Goal: Communication & Community: Answer question/provide support

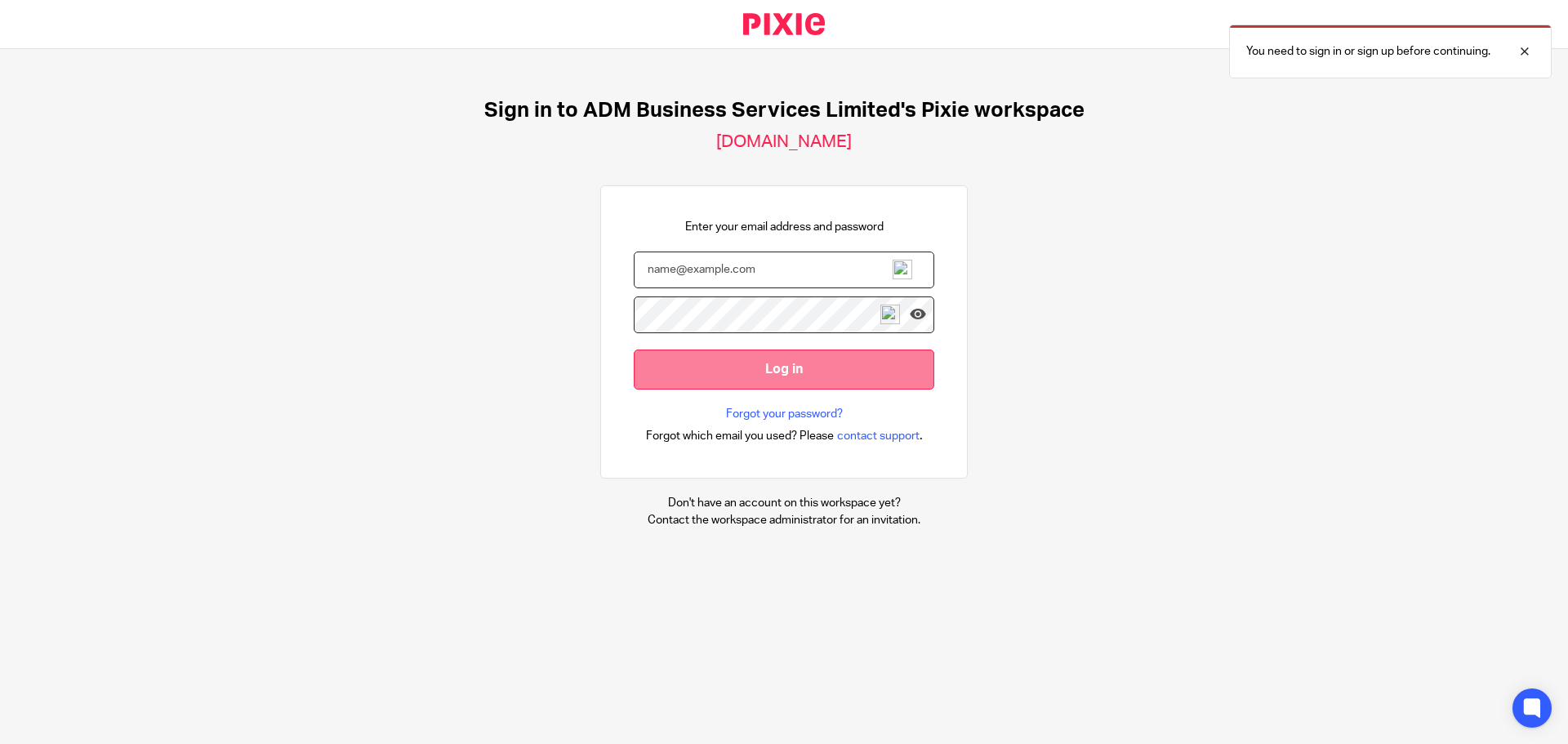
type input "ann@admbusiness.co.uk"
click at [773, 369] on input "Log in" at bounding box center [783, 369] width 300 height 40
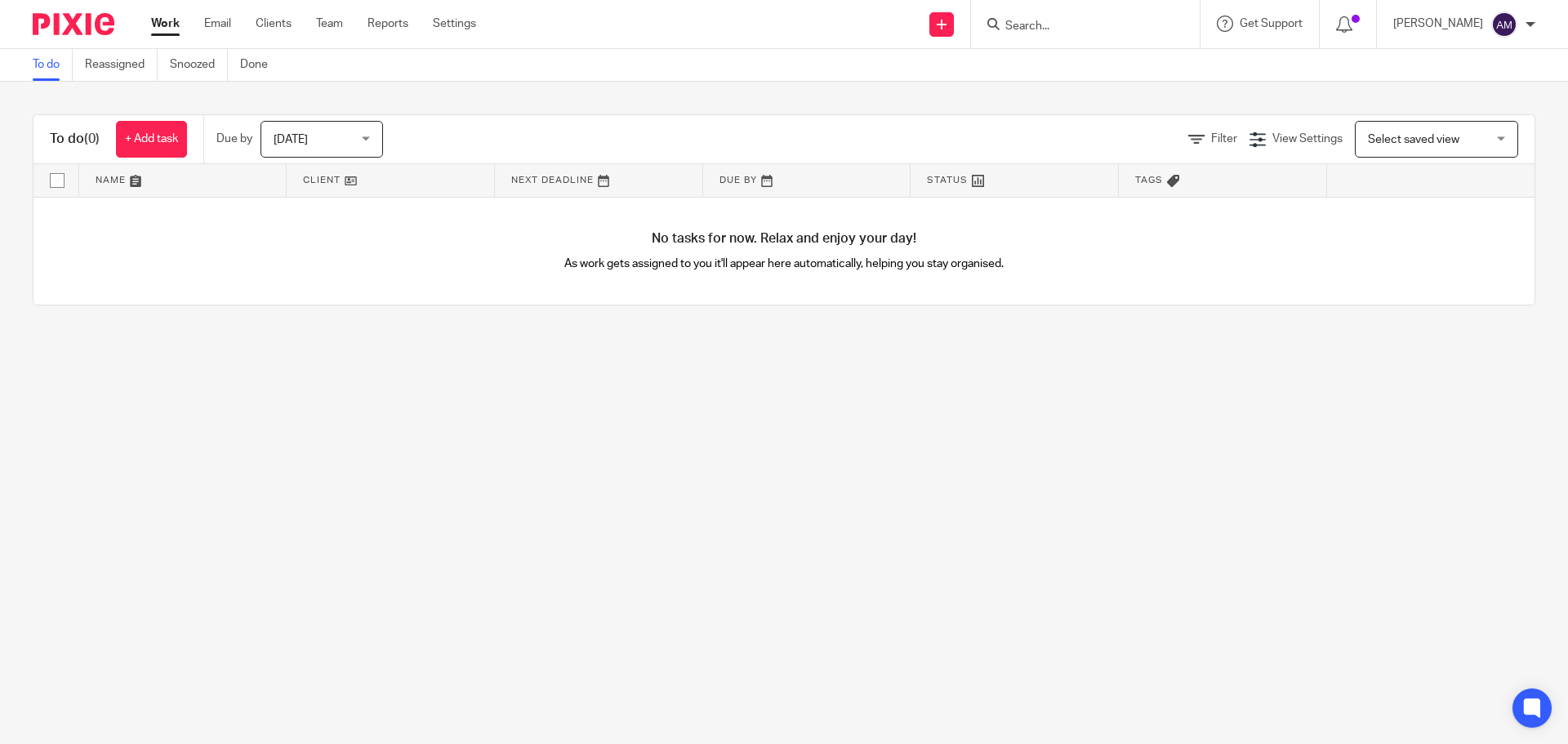
click at [1070, 25] on input "Search" at bounding box center [1077, 27] width 147 height 15
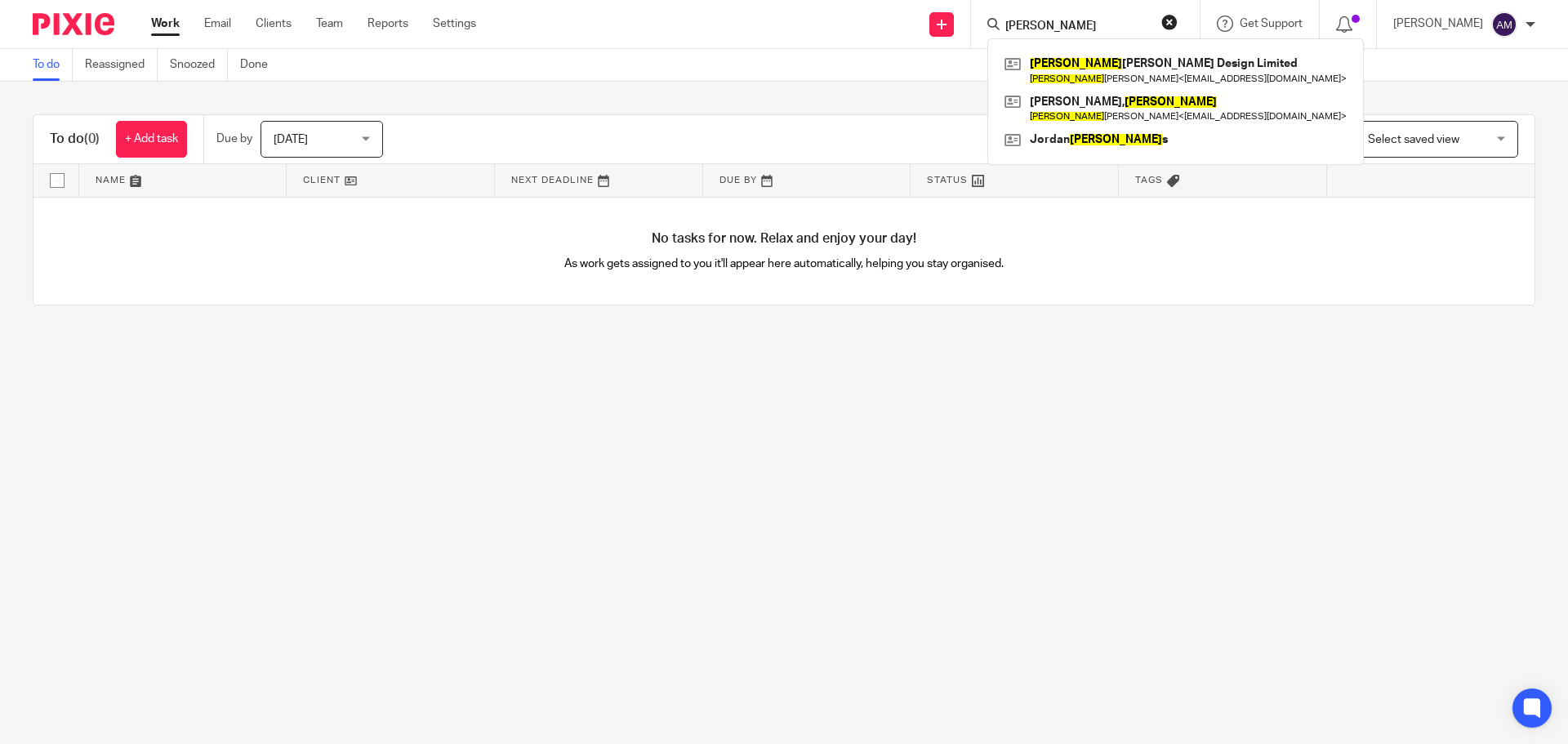
drag, startPoint x: 1083, startPoint y: 22, endPoint x: 1015, endPoint y: 24, distance: 68.0
click at [1015, 24] on div "[PERSON_NAME] [PERSON_NAME] Design Limited [PERSON_NAME] < [EMAIL_ADDRESS][DOMA…" at bounding box center [1085, 24] width 229 height 48
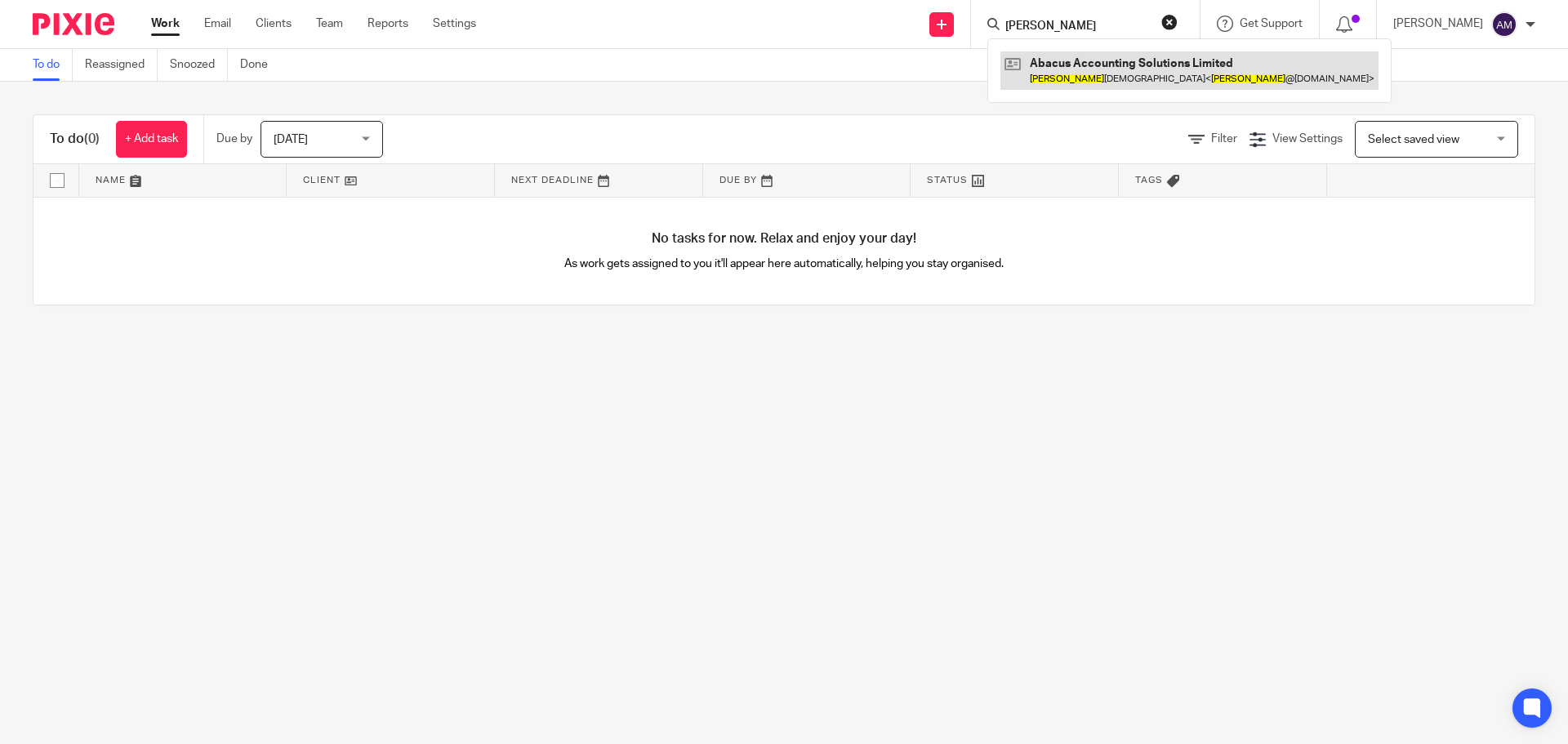
type input "[PERSON_NAME]"
click at [1090, 65] on link at bounding box center [1188, 71] width 378 height 38
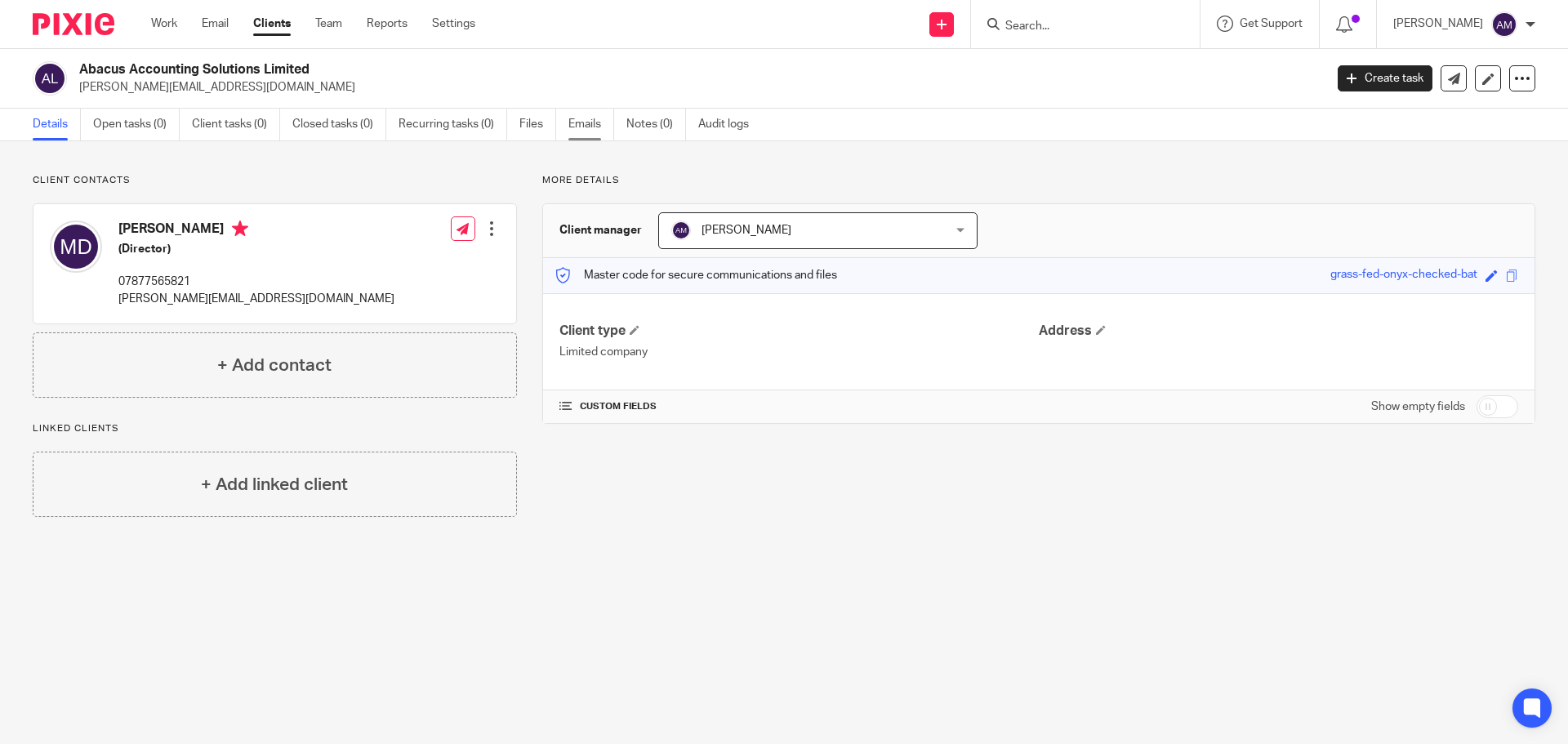
click at [583, 128] on link "Emails" at bounding box center [590, 124] width 46 height 32
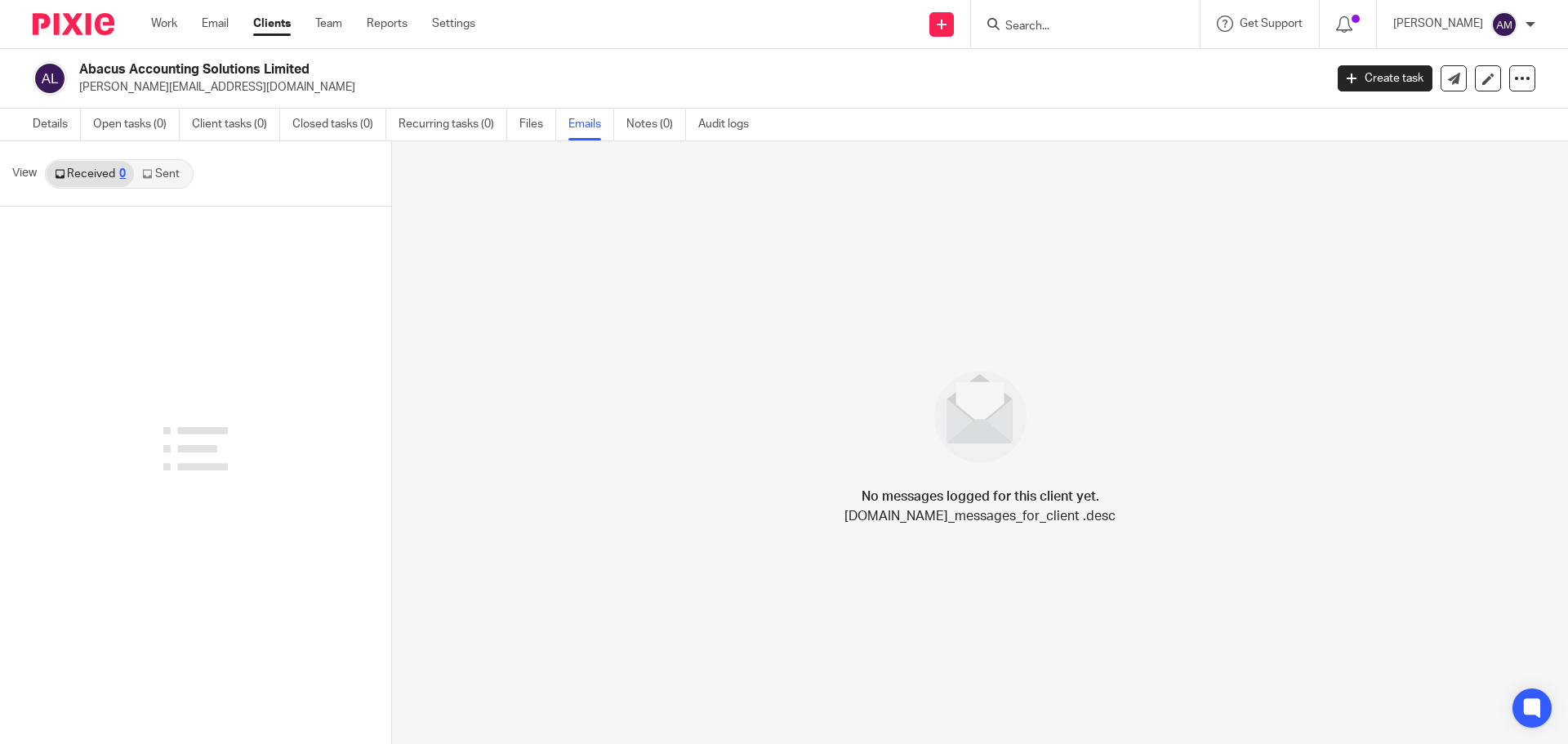
click at [169, 172] on link "Sent" at bounding box center [163, 174] width 57 height 26
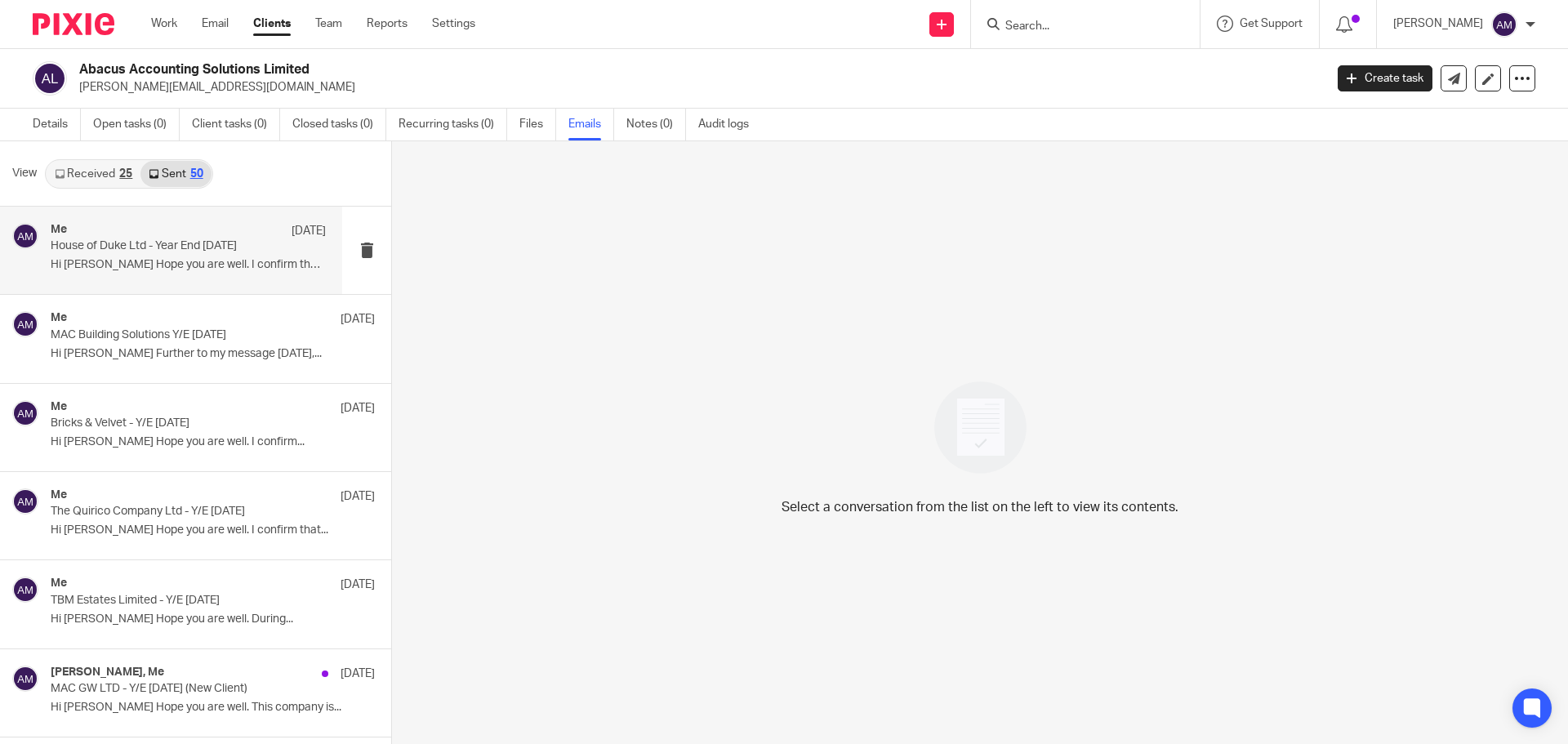
click at [153, 249] on p "House of Duke Ltd - Year End 31/07/2025" at bounding box center [161, 246] width 220 height 14
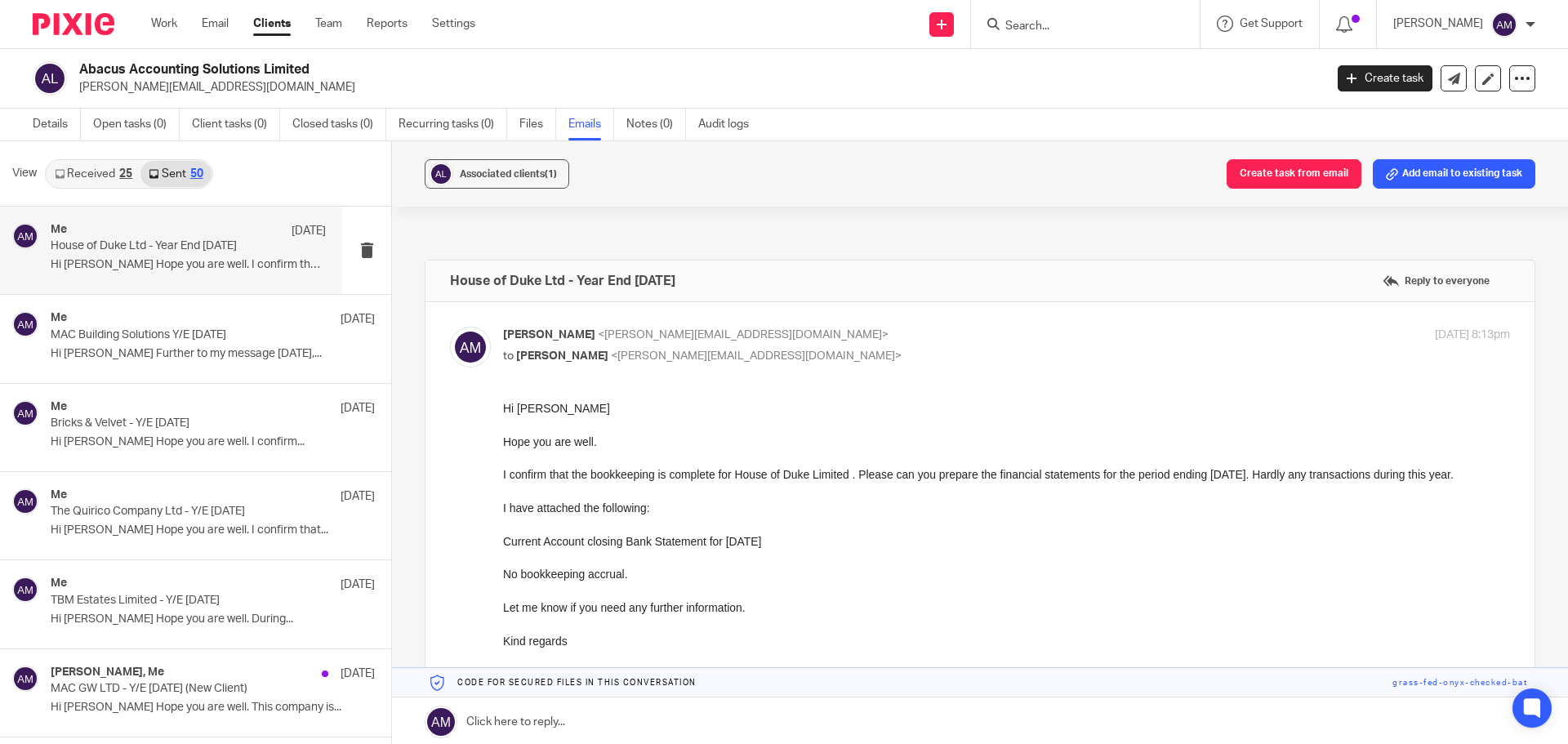
scroll to position [82, 0]
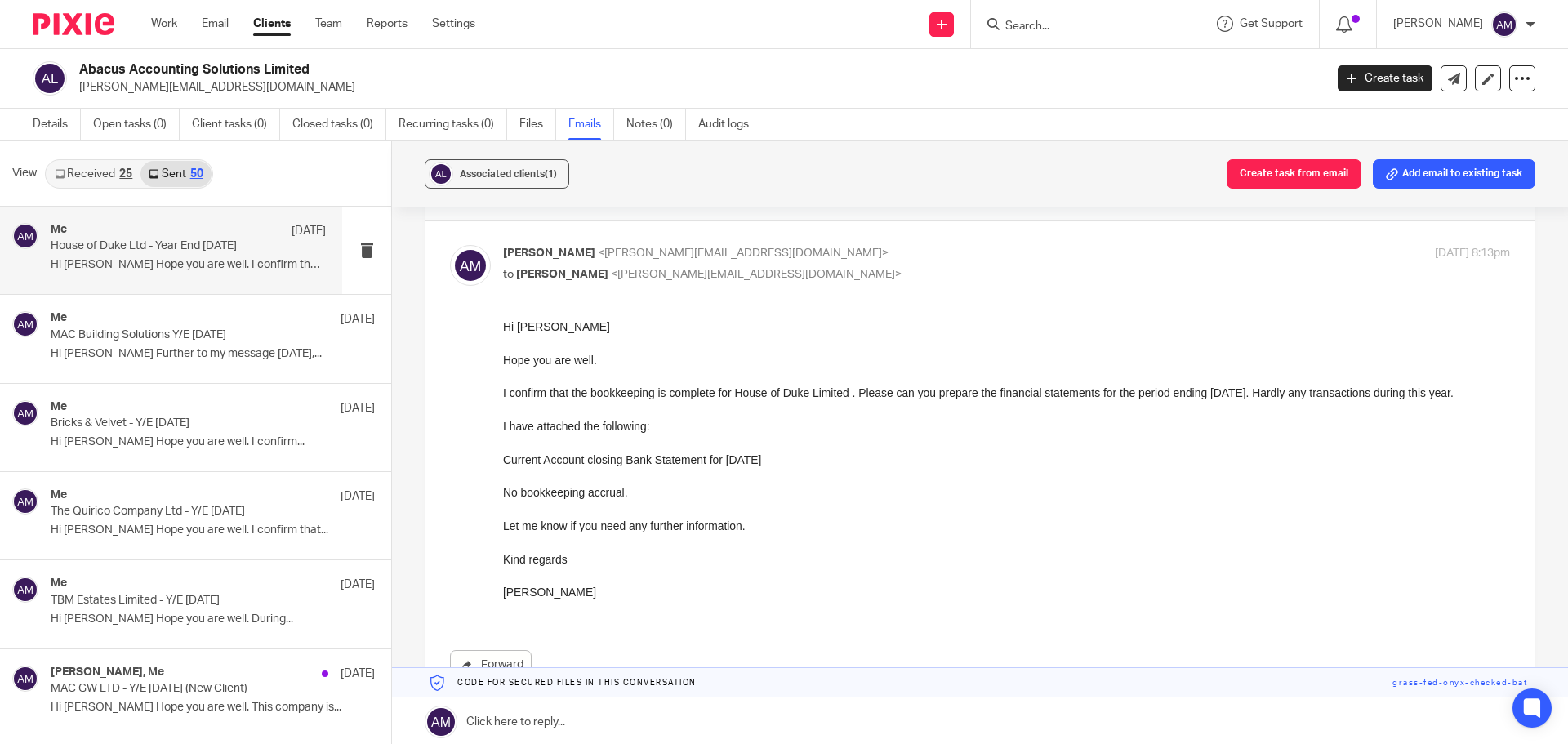
drag, startPoint x: 1003, startPoint y: 649, endPoint x: 513, endPoint y: 408, distance: 546.1
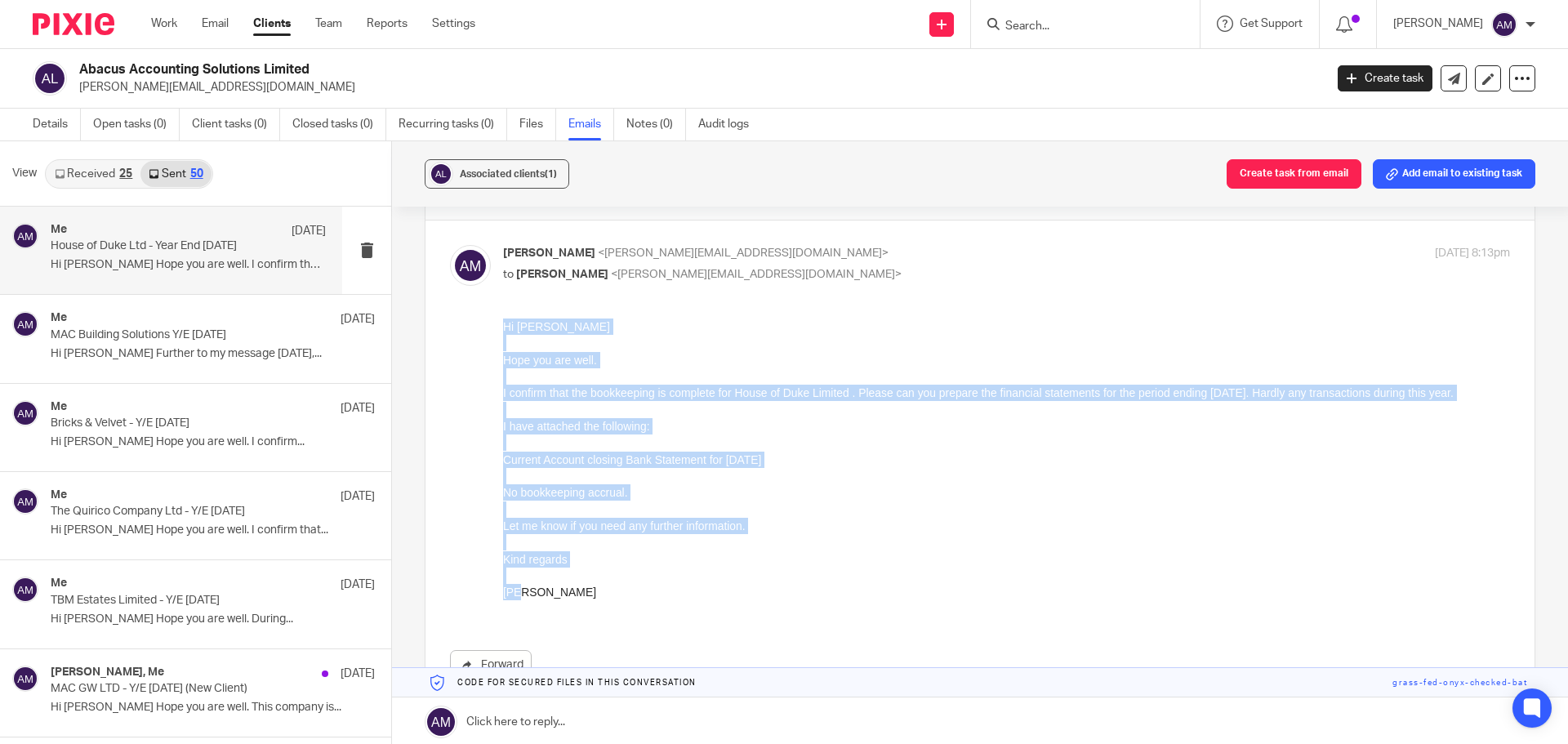
drag, startPoint x: 503, startPoint y: 328, endPoint x: 550, endPoint y: 589, distance: 265.2
click at [546, 589] on div "Hi Minesh Hope you are well. I confirm that the bookkeeping is complete for Hou…" at bounding box center [1006, 468] width 1007 height 299
copy div "Hi Minesh Hope you are well. I confirm that the bookkeeping is complete for Hou…"
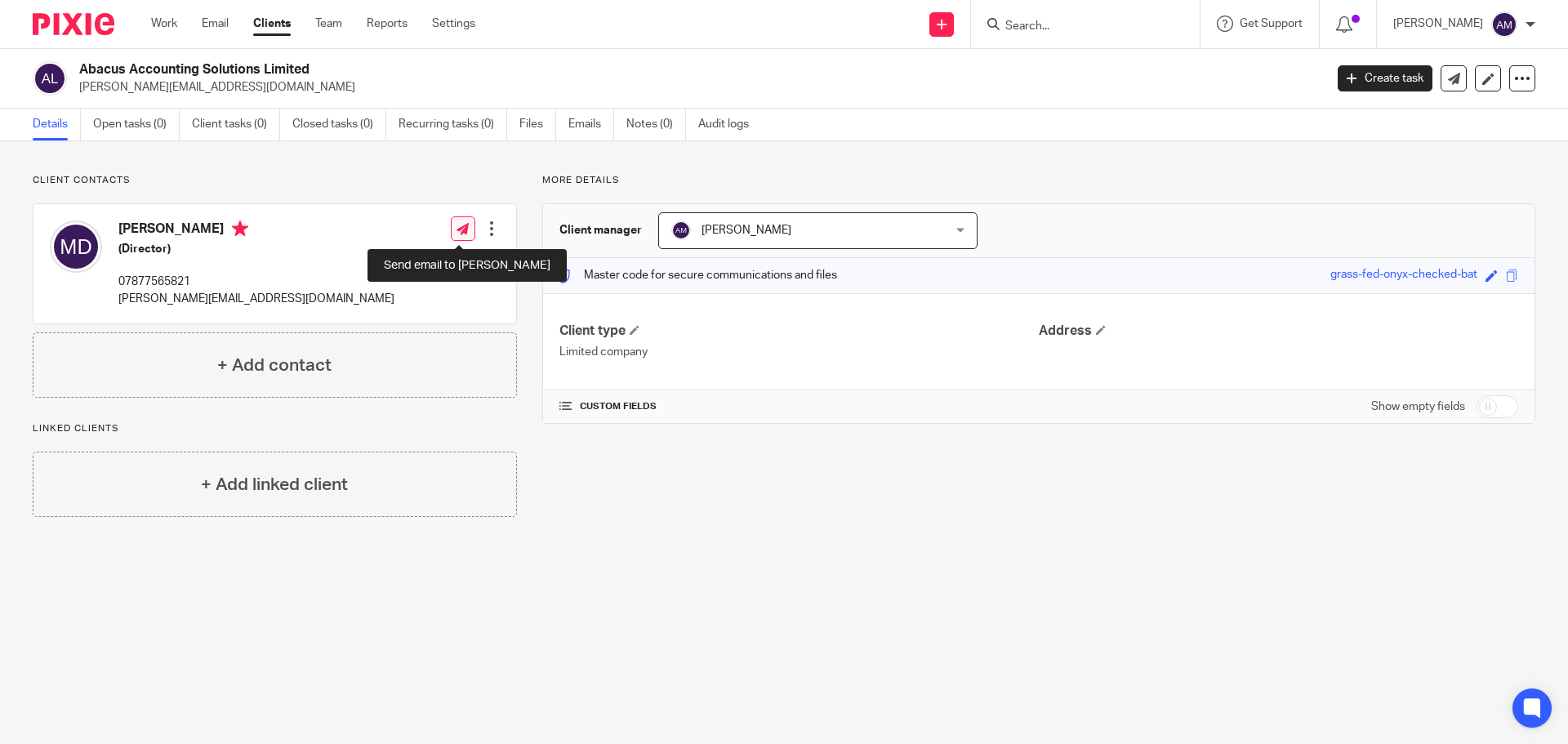
click at [461, 230] on icon at bounding box center [462, 229] width 12 height 12
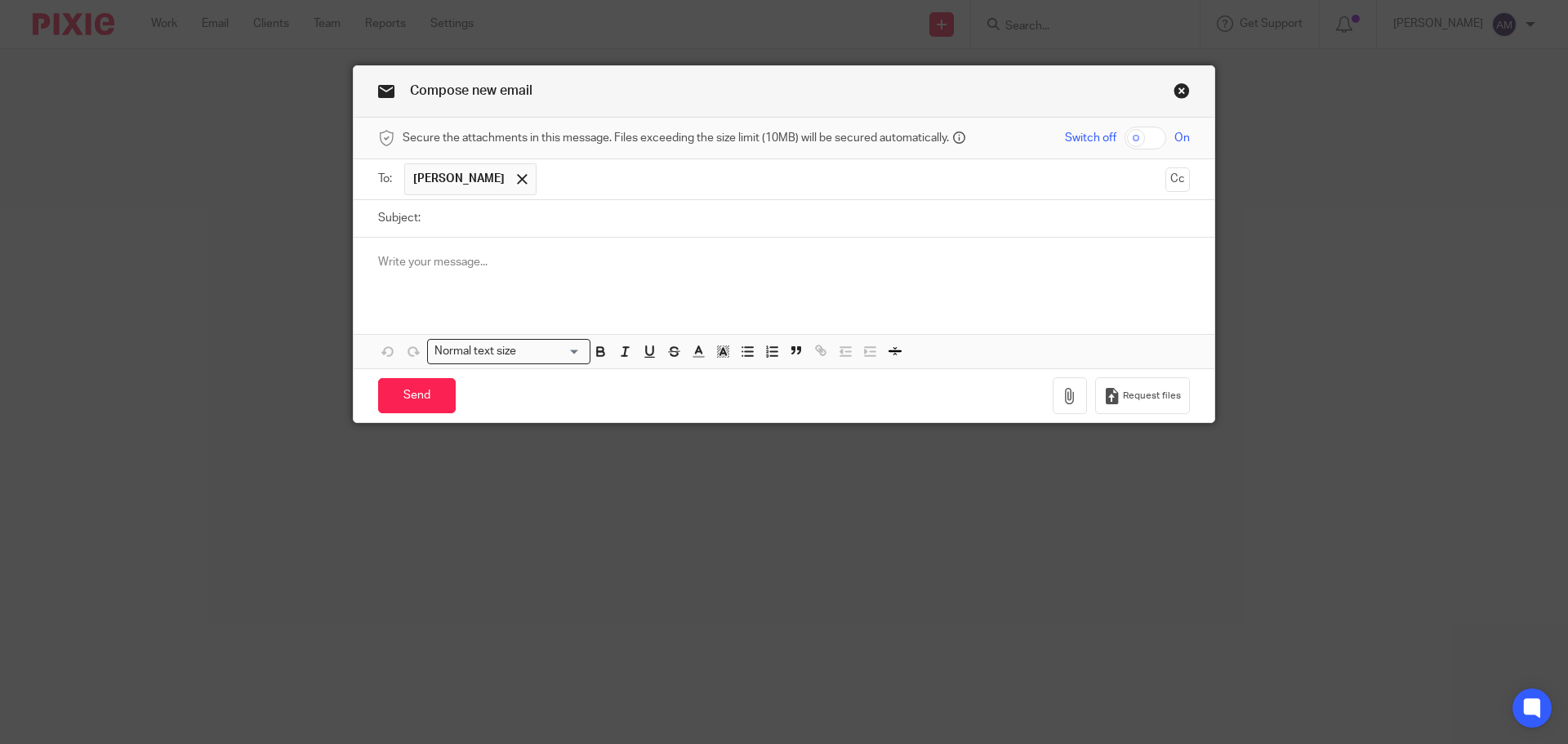
click at [1133, 140] on input "checkbox" at bounding box center [1145, 138] width 41 height 23
checkbox input "true"
click at [368, 256] on div at bounding box center [784, 270] width 861 height 64
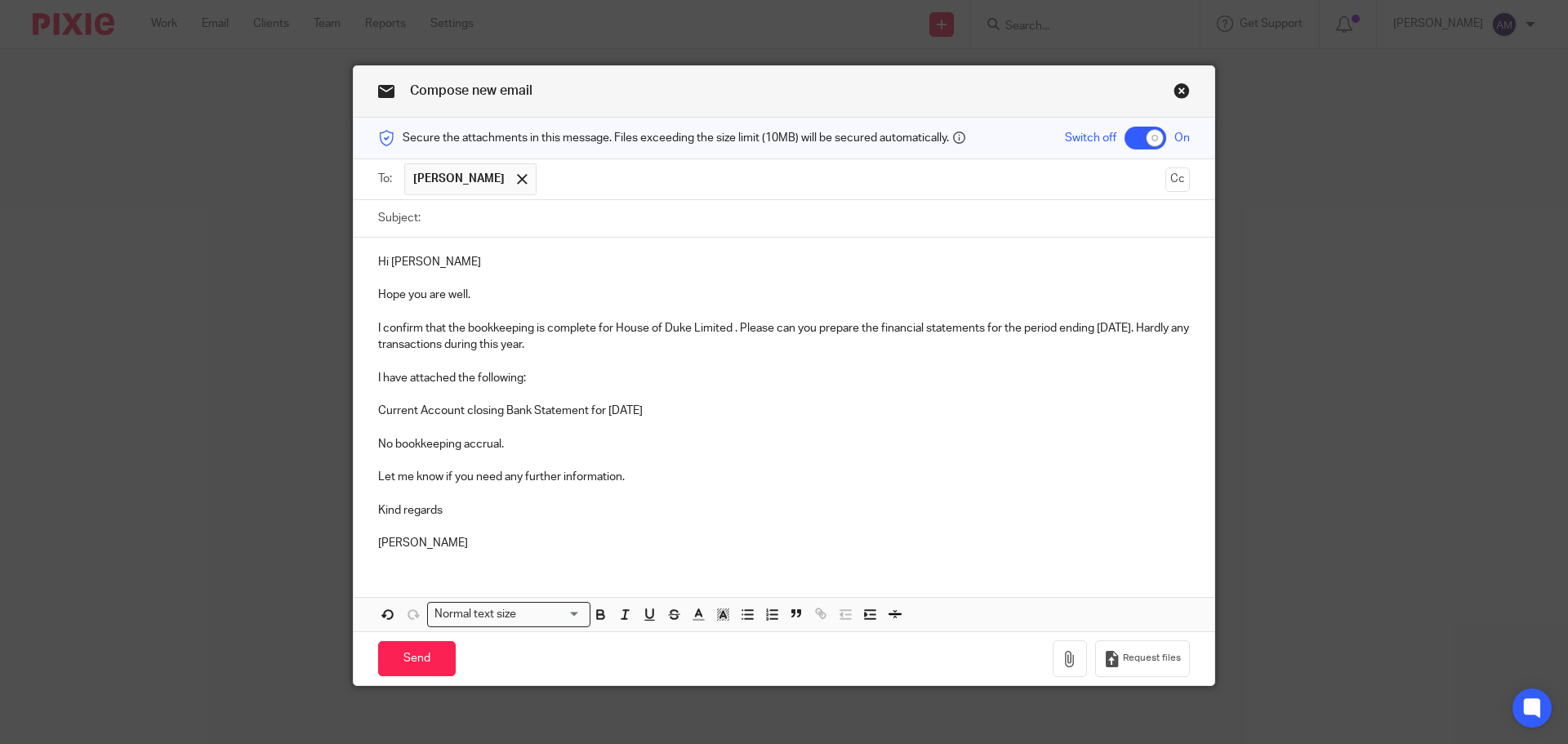
click at [486, 214] on input "Subject:" at bounding box center [809, 218] width 761 height 37
type input "[PERSON_NAME] Design Limited - Y/E [DATE]"
click at [613, 329] on p "I confirm that the bookkeeping is complete for House of Duke Limited . Please c…" at bounding box center [783, 337] width 812 height 34
click at [1122, 326] on p "I confirm that the bookkeeping is complete for [PERSON_NAME] Design Limited . P…" at bounding box center [783, 337] width 812 height 34
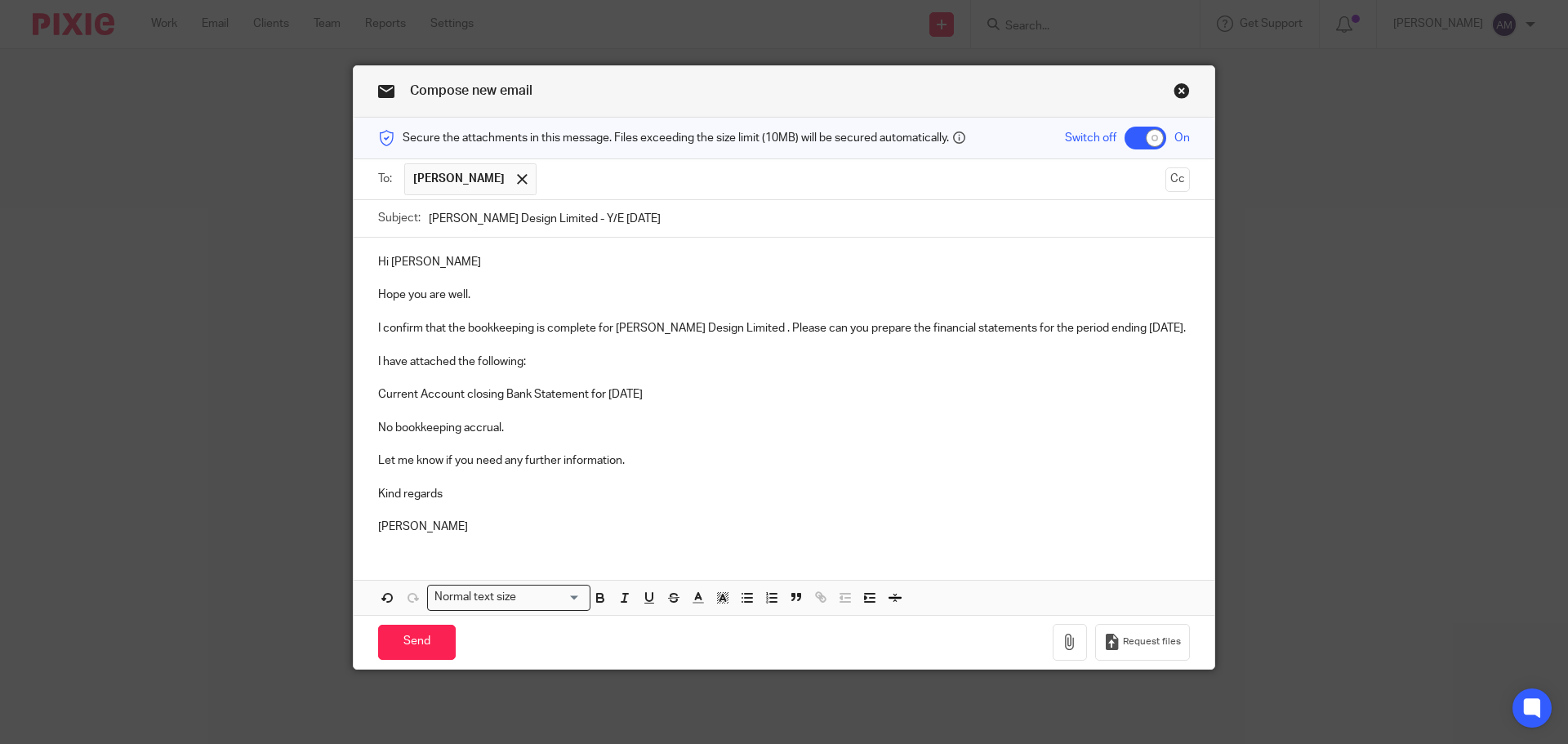
click at [614, 403] on p "Current Account closing Bank Statement for [DATE]" at bounding box center [783, 394] width 812 height 16
drag, startPoint x: 389, startPoint y: 444, endPoint x: 358, endPoint y: 446, distance: 31.1
click at [358, 446] on div "Hi [PERSON_NAME] Hope you are well. I confirm that the bookkeeping is complete …" at bounding box center [784, 393] width 861 height 311
click at [486, 437] on p "Bookkeeping accrual." at bounding box center [783, 428] width 812 height 16
click at [1061, 650] on icon "button" at bounding box center [1069, 642] width 16 height 16
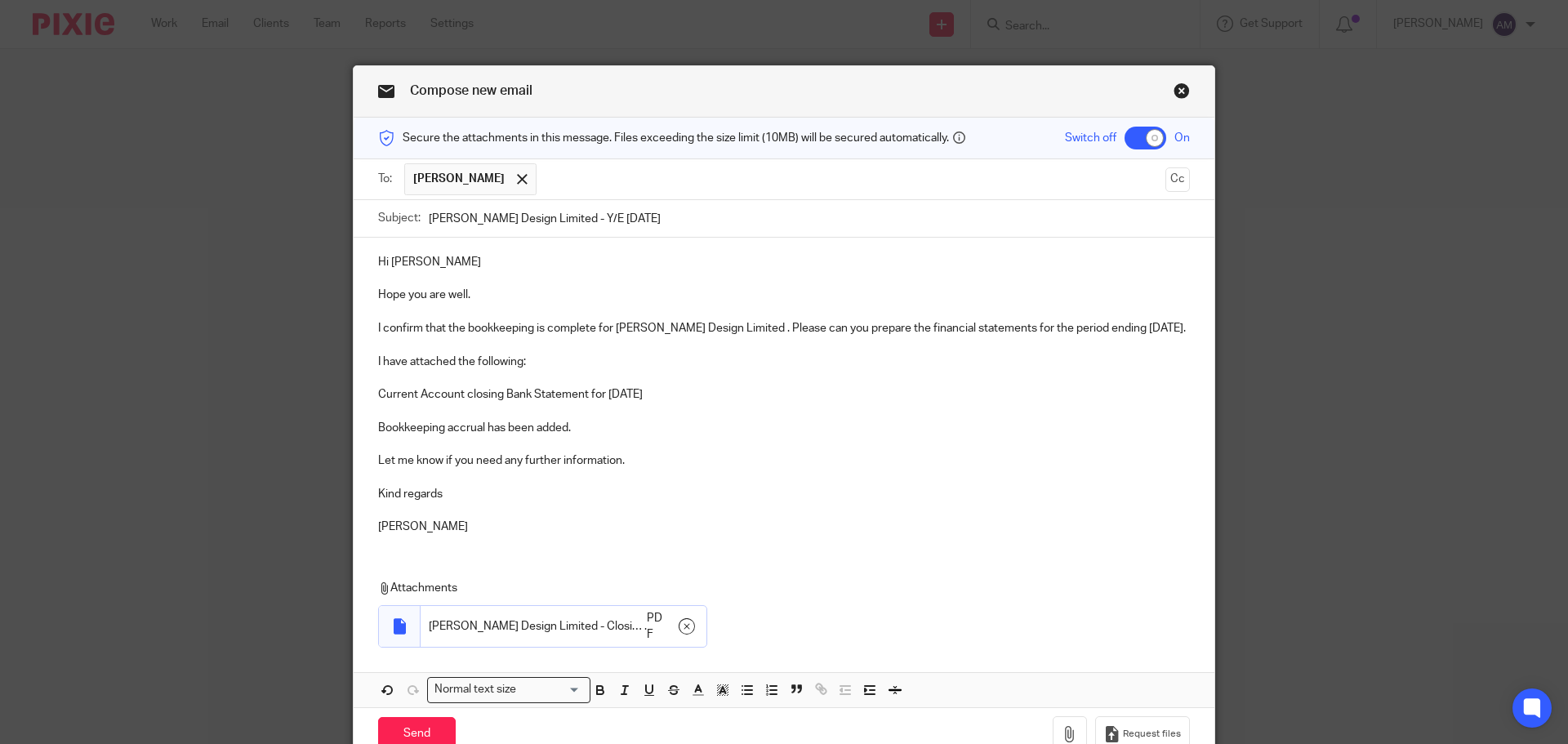
click at [785, 419] on p at bounding box center [783, 411] width 812 height 16
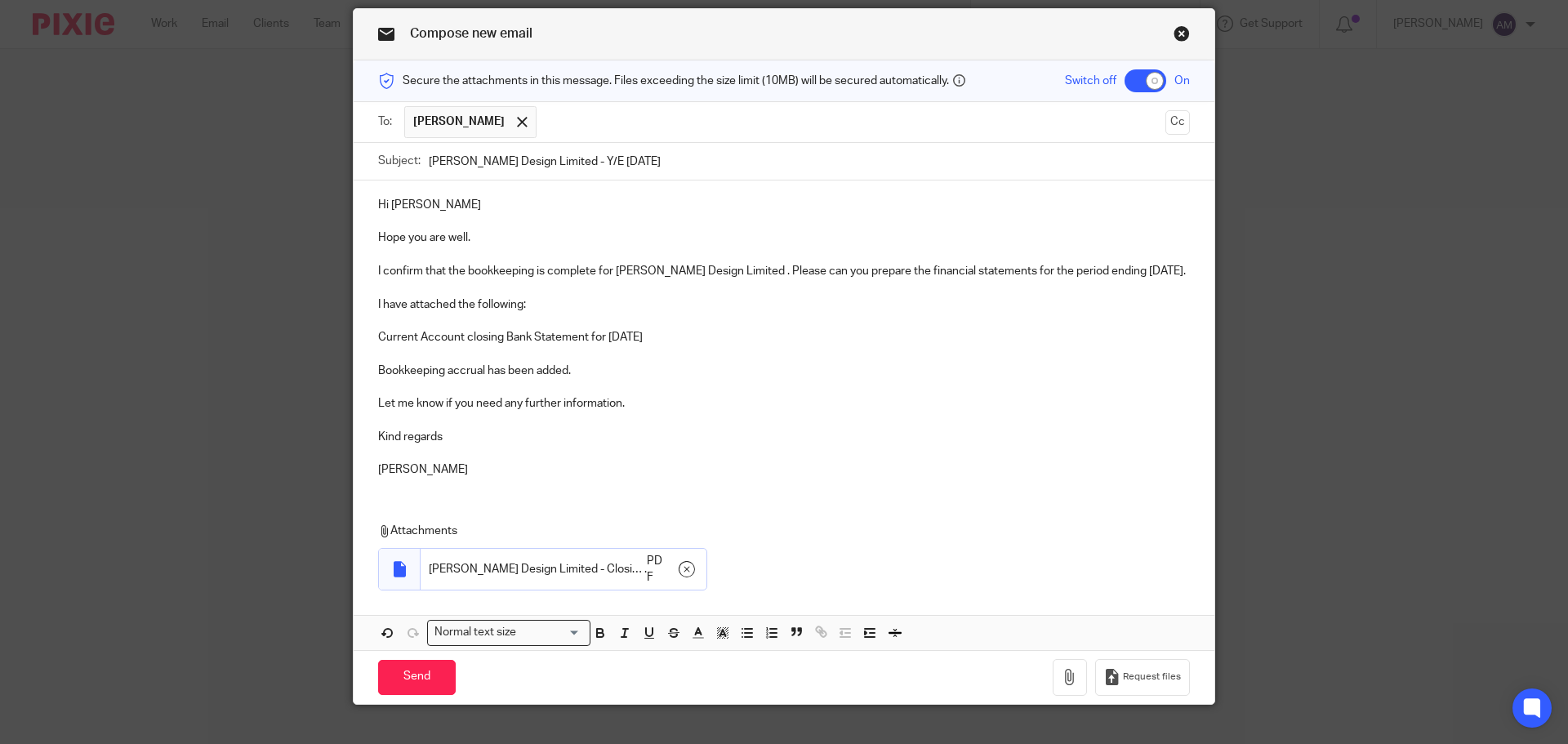
scroll to position [100, 0]
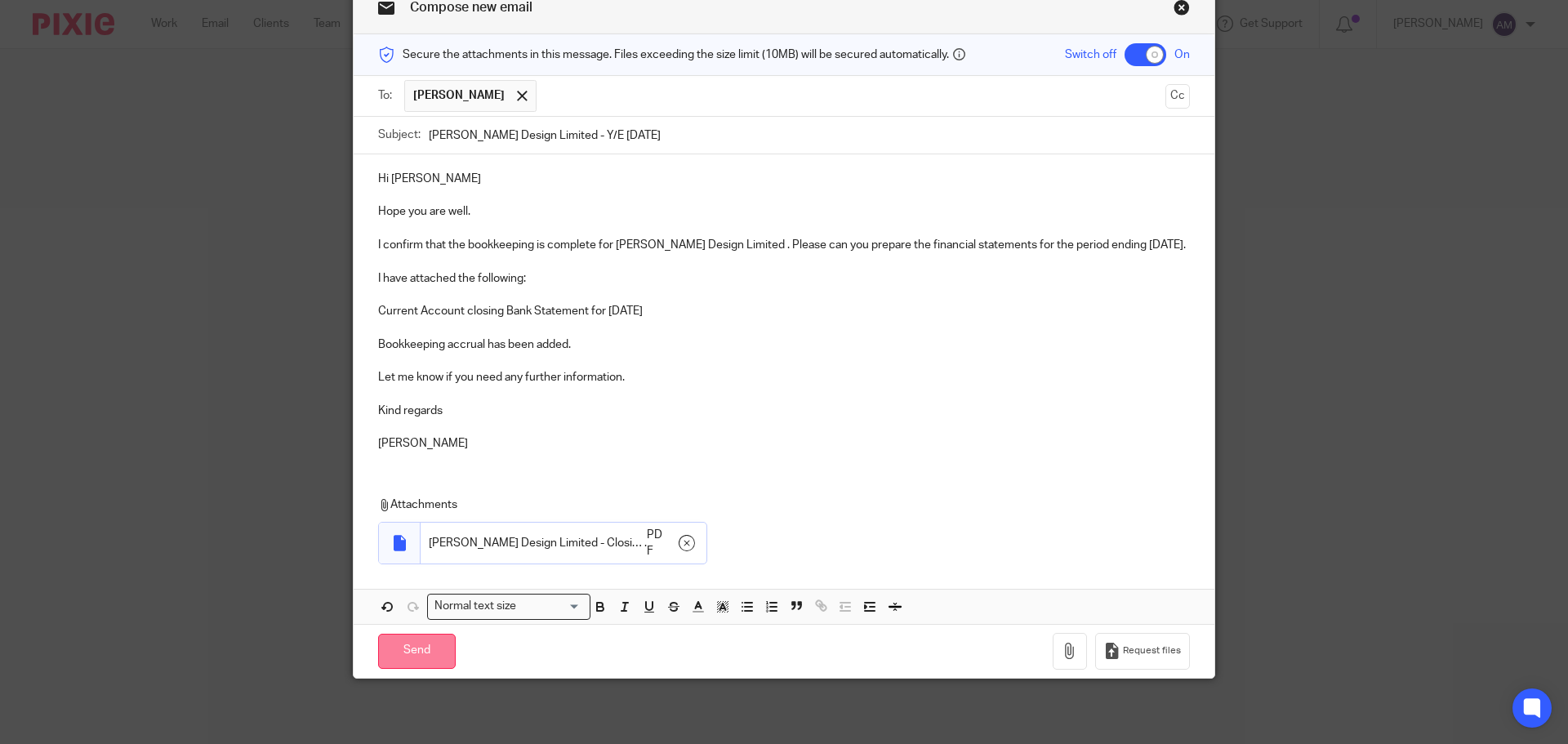
click at [415, 654] on input "Send" at bounding box center [417, 651] width 77 height 35
